Goal: Task Accomplishment & Management: Manage account settings

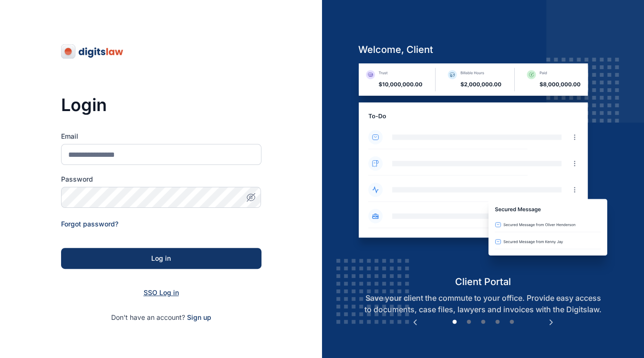
click at [145, 291] on span "SSO Log in" at bounding box center [161, 293] width 35 height 8
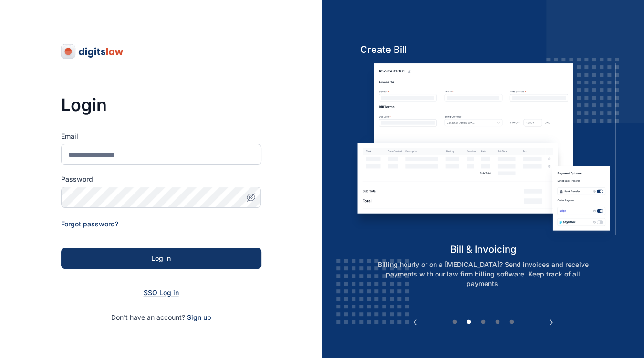
click at [161, 292] on span "SSO Log in" at bounding box center [161, 293] width 35 height 8
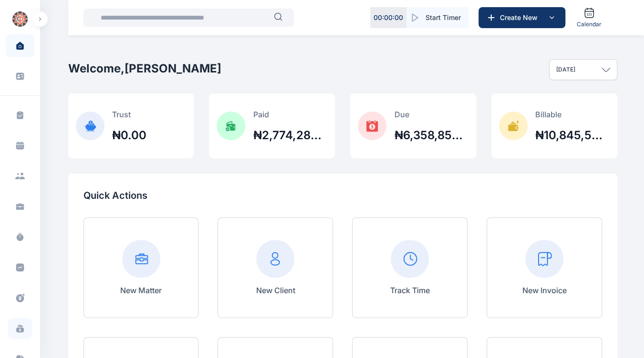
click at [13, 333] on span at bounding box center [20, 328] width 25 height 21
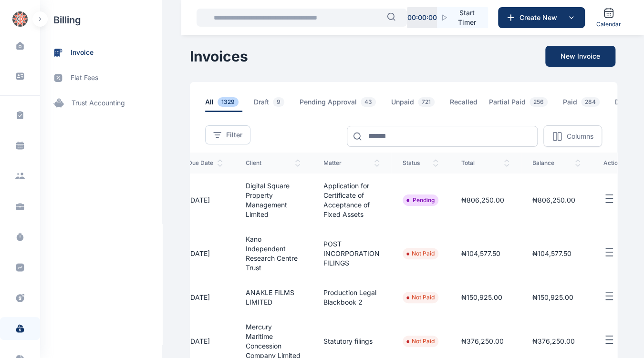
scroll to position [0, 150]
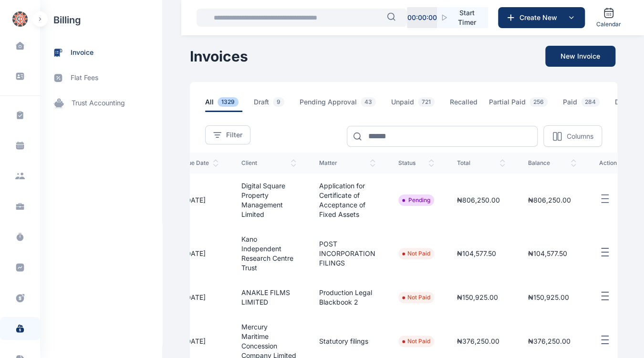
click at [599, 202] on button "button" at bounding box center [612, 199] width 27 height 12
click at [546, 236] on span "Approve" at bounding box center [559, 232] width 27 height 10
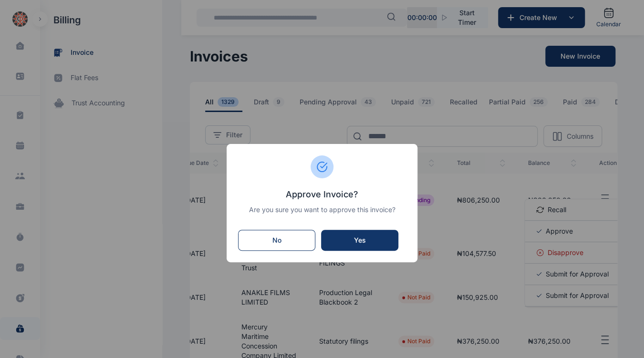
click at [373, 244] on div "Yes" at bounding box center [360, 241] width 58 height 10
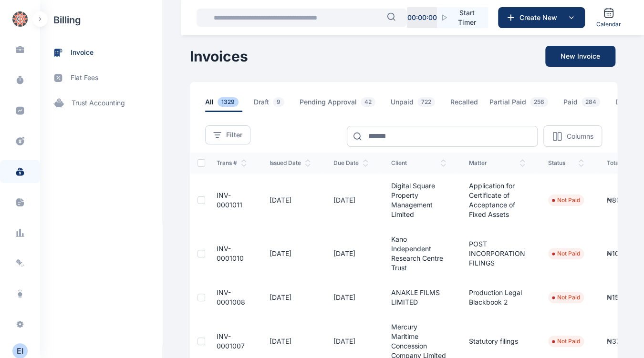
scroll to position [161, 0]
click at [18, 343] on div "E I" at bounding box center [19, 347] width 15 height 11
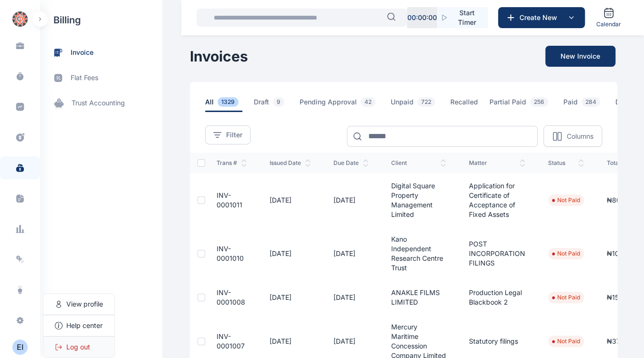
click at [86, 344] on span "Log out" at bounding box center [78, 348] width 24 height 10
